Goal: Communication & Community: Answer question/provide support

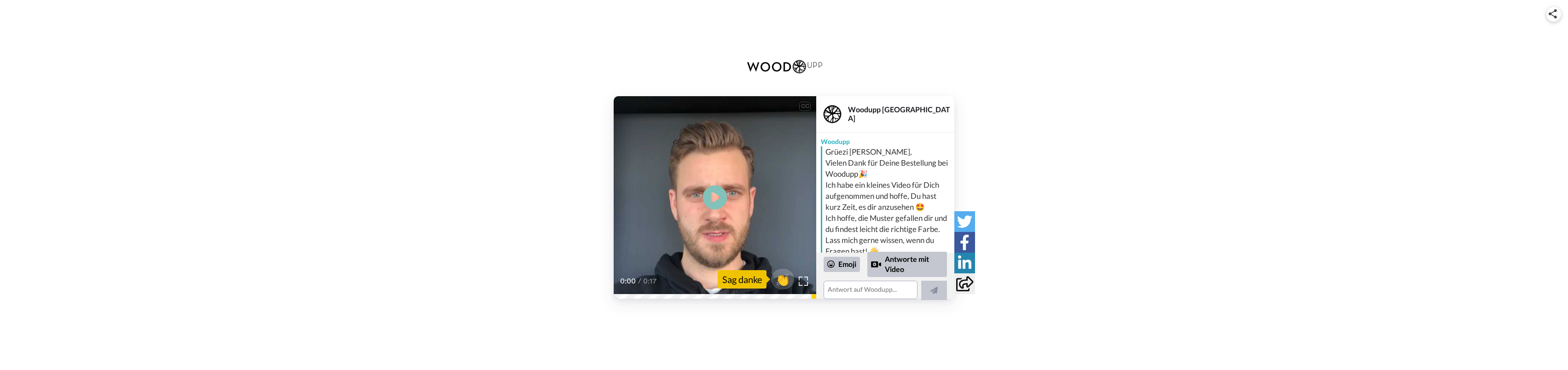
click at [713, 193] on icon "Play/Pause" at bounding box center [715, 197] width 25 height 44
click at [844, 264] on div "Emoji" at bounding box center [841, 263] width 36 height 15
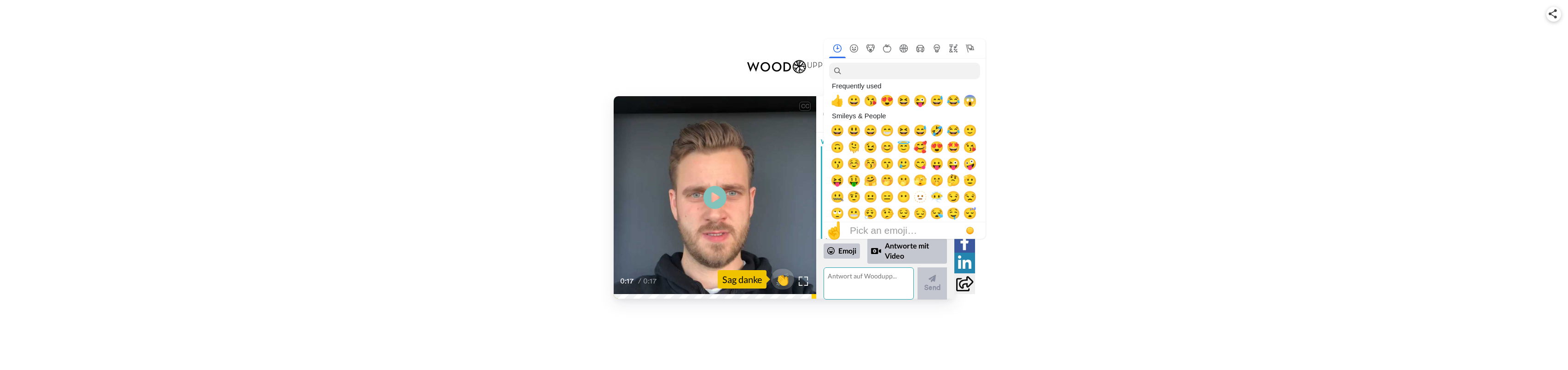
click at [848, 279] on textarea at bounding box center [869, 283] width 90 height 33
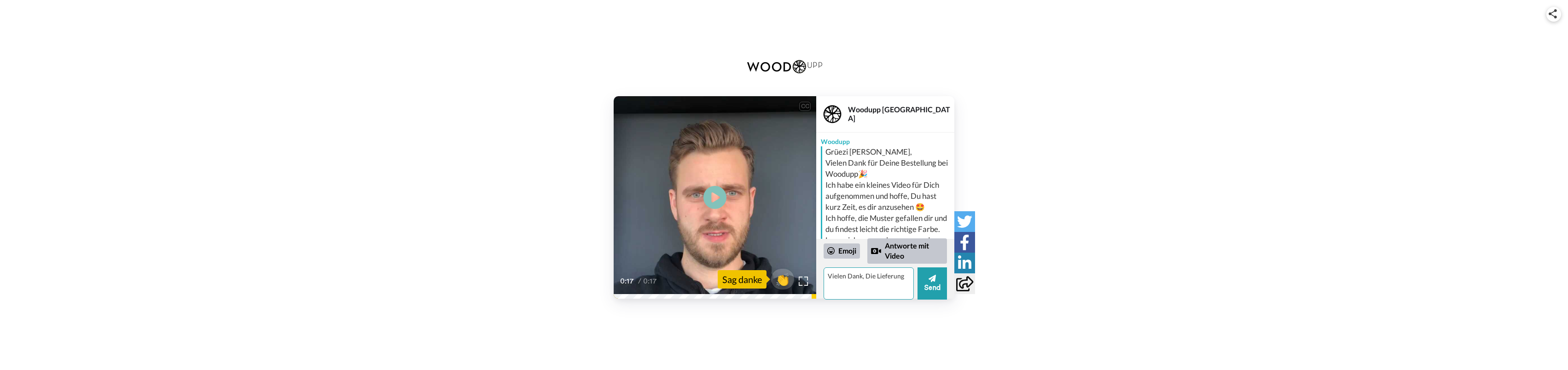
click at [906, 274] on textarea "Vielen Dank, Die Lieferung" at bounding box center [869, 283] width 90 height 33
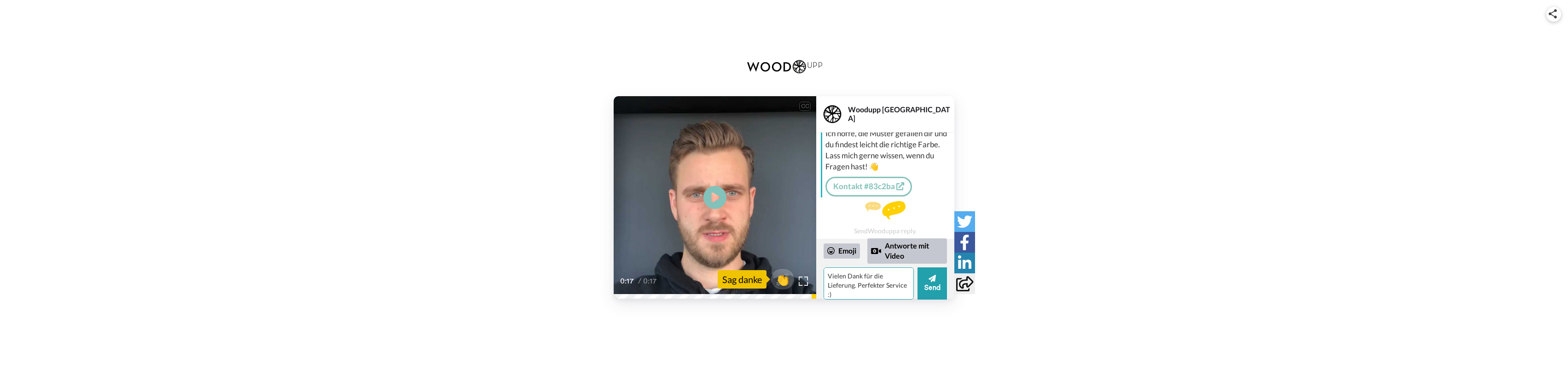
scroll to position [95, 0]
type textarea "Vielen Dank für die Lieferung. Perfekter Service :) Gruss [PERSON_NAME]"
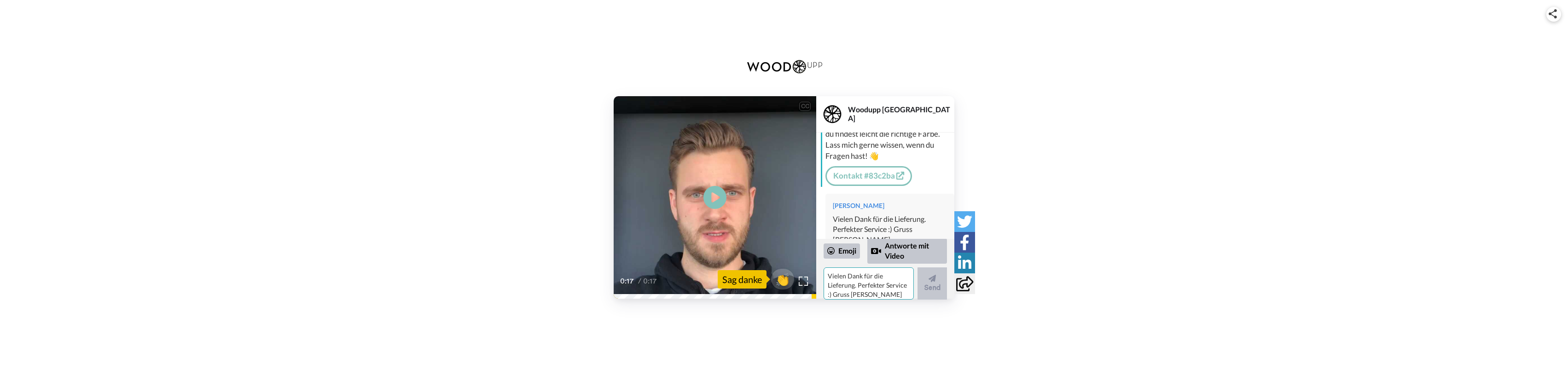
scroll to position [122, 0]
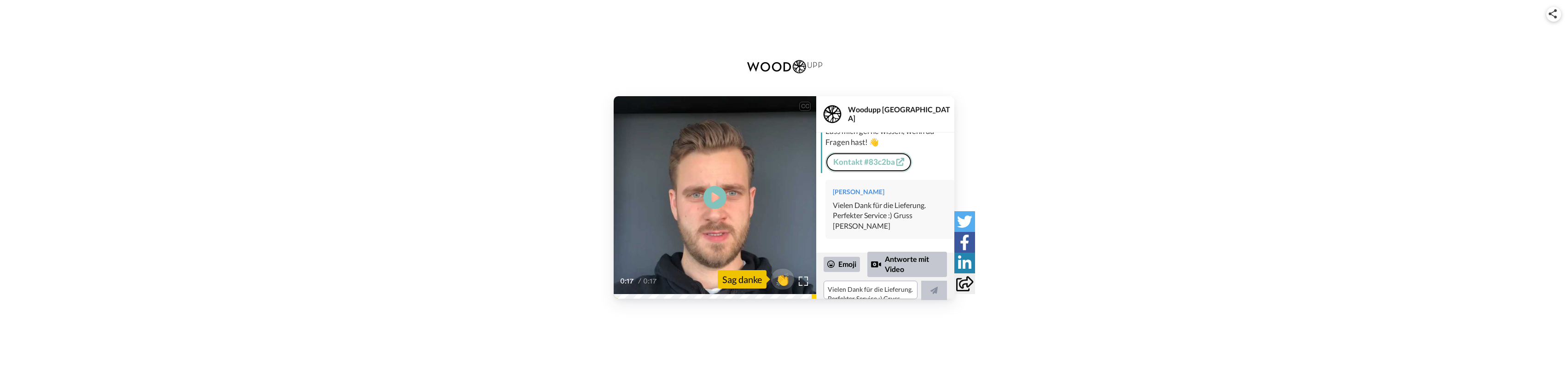
click at [868, 161] on div "Grüezi Alois, Vielen Dank für Deine Bestellung bei Woodupp🎉 Ich habe ein kleine…" at bounding box center [886, 104] width 131 height 135
click at [857, 169] on link "Kontakt #83c2ba" at bounding box center [869, 162] width 86 height 19
click at [870, 172] on link "Kontakt #83c2ba" at bounding box center [869, 162] width 86 height 19
